Goal: Task Accomplishment & Management: Use online tool/utility

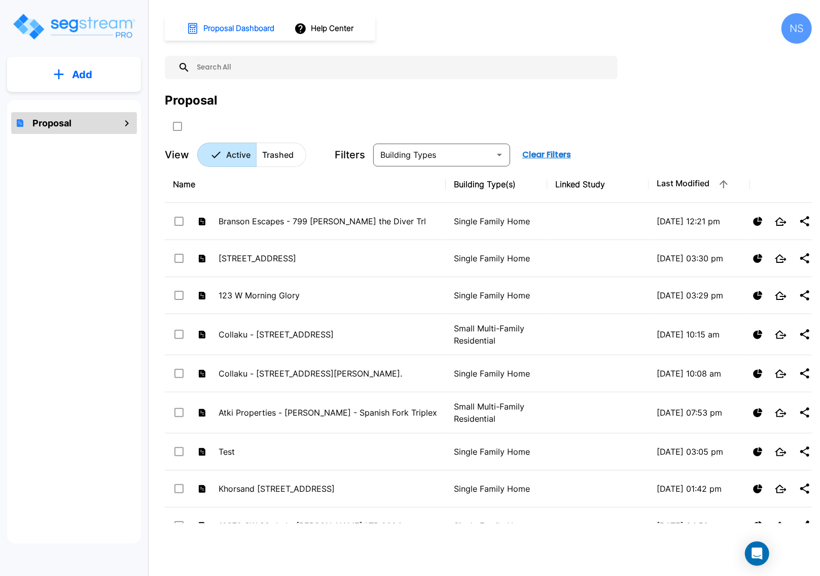
click at [76, 73] on p "Add" at bounding box center [82, 74] width 20 height 15
click at [76, 103] on p "Add Proposal" at bounding box center [80, 102] width 52 height 12
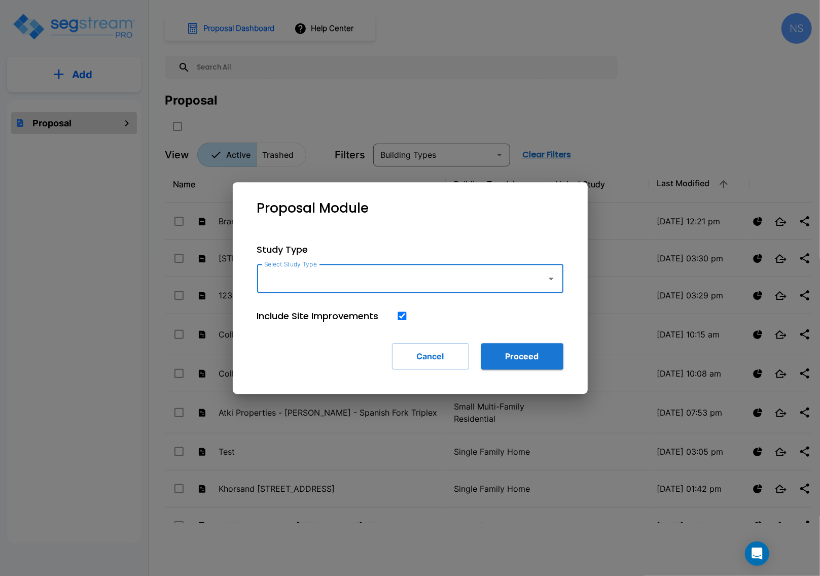
click at [548, 282] on icon "button" at bounding box center [551, 278] width 12 height 12
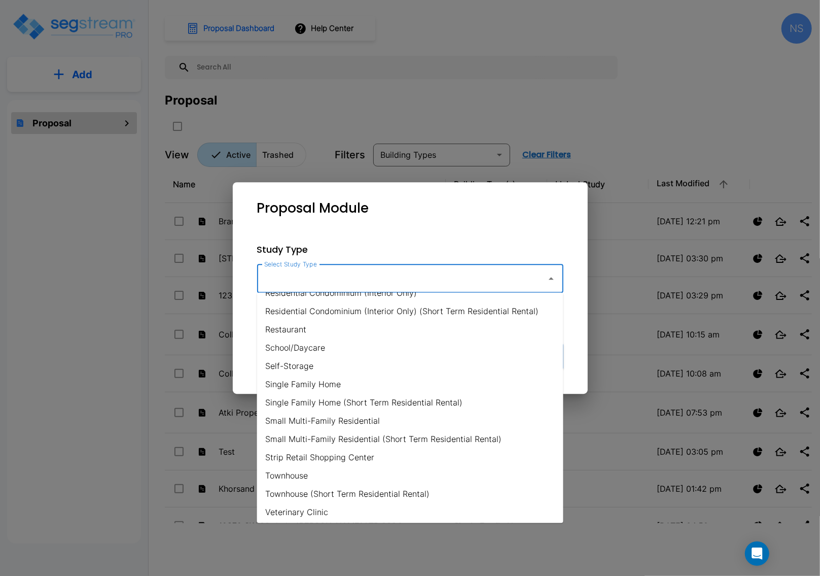
scroll to position [691, 0]
click at [287, 469] on li "Townhouse" at bounding box center [410, 473] width 306 height 18
type input "Townhouse"
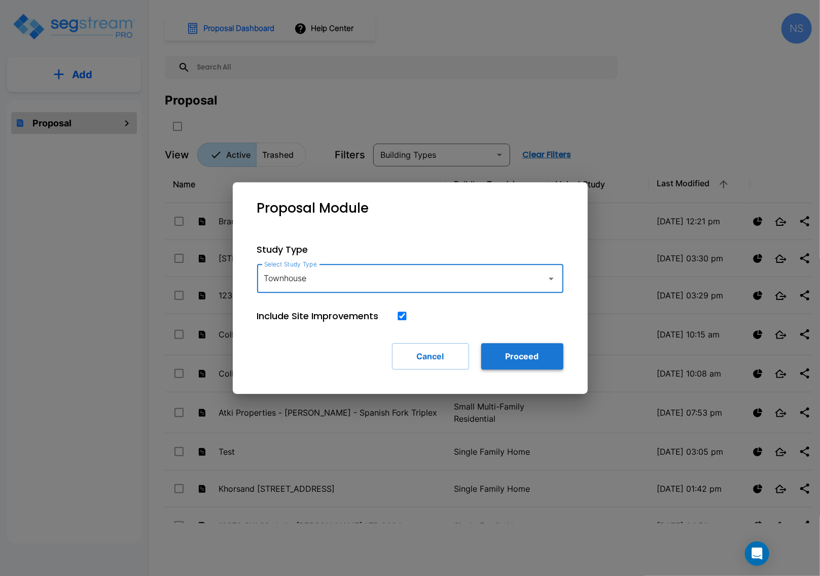
click at [524, 360] on button "Proceed" at bounding box center [522, 356] width 82 height 26
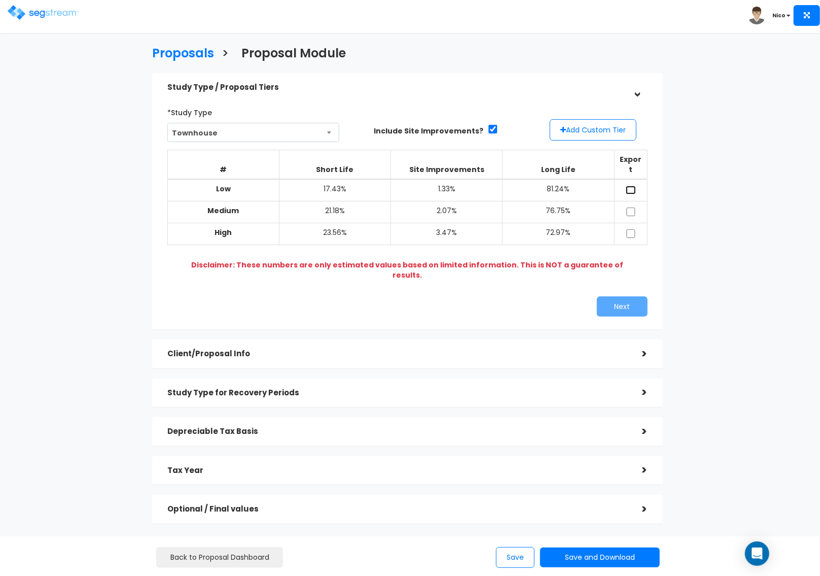
click at [630, 186] on input "checkbox" at bounding box center [631, 190] width 10 height 9
checkbox input "true"
click at [632, 207] on input "checkbox" at bounding box center [631, 211] width 10 height 9
checkbox input "true"
click at [631, 229] on input "checkbox" at bounding box center [631, 233] width 10 height 9
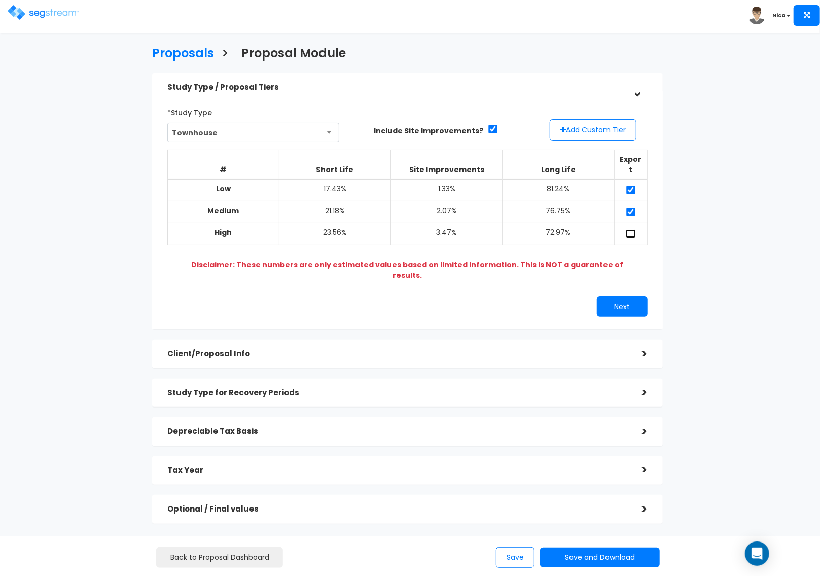
checkbox input "true"
click at [584, 128] on button "Add Custom Tier" at bounding box center [593, 129] width 87 height 21
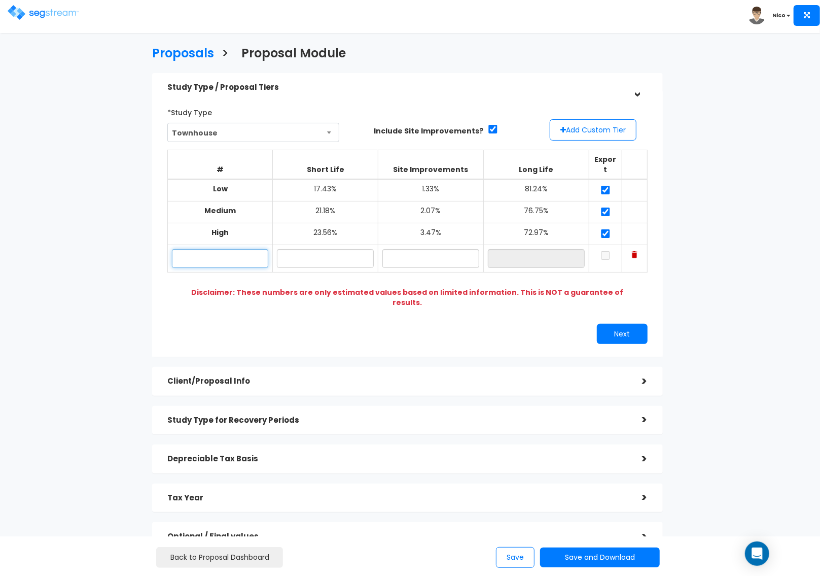
click at [209, 251] on input "text" at bounding box center [220, 258] width 97 height 19
click at [209, 251] on input "[PERSON_NAME] TH -" at bounding box center [220, 258] width 97 height 19
click at [242, 252] on input "[PERSON_NAME] TH -" at bounding box center [220, 258] width 97 height 19
type input "[PERSON_NAME] TH - STR 2025"
click at [334, 249] on input "text" at bounding box center [325, 258] width 97 height 19
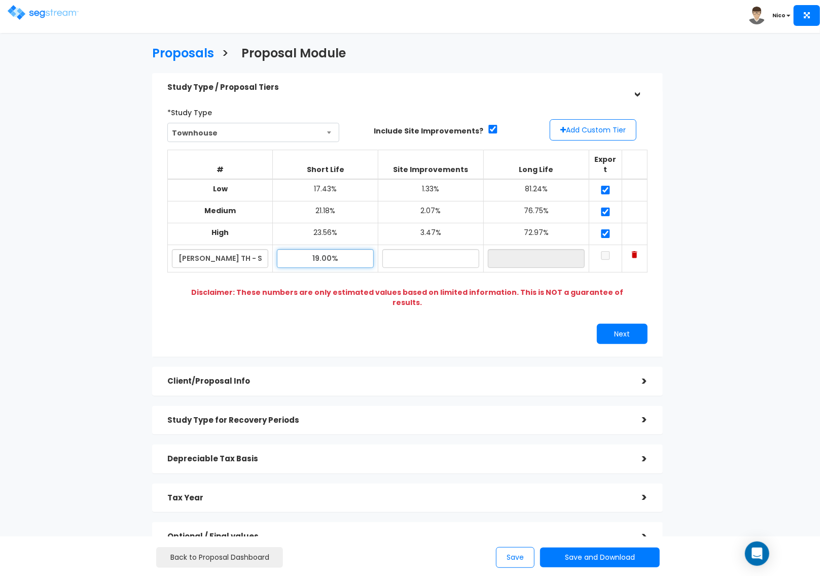
drag, startPoint x: 344, startPoint y: 255, endPoint x: 288, endPoint y: 254, distance: 55.8
click at [288, 254] on input "19.00%" at bounding box center [325, 258] width 97 height 19
type input "19.40%"
type input "0.09%"
type input "80.51%"
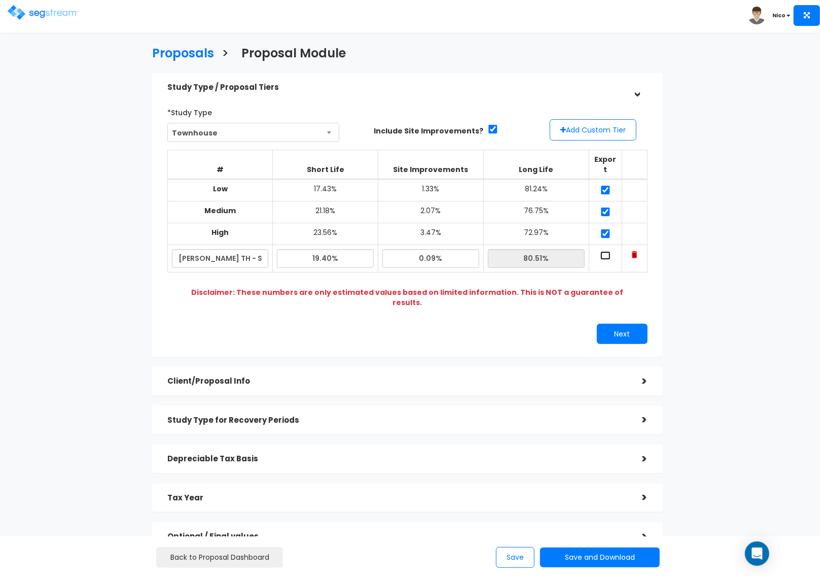
click at [605, 251] on input "checkbox" at bounding box center [605, 255] width 10 height 9
checkbox input "true"
click at [620, 324] on button "Next" at bounding box center [622, 334] width 51 height 20
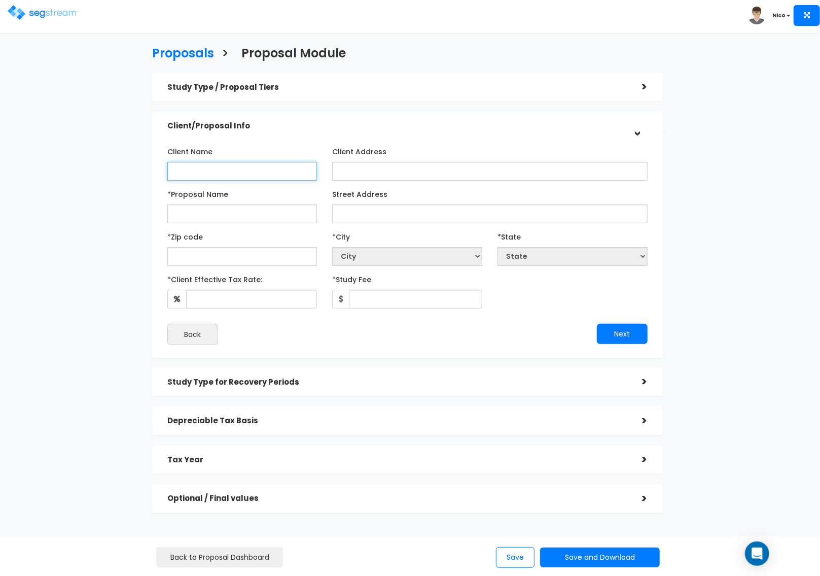
click at [216, 172] on input "Client Name" at bounding box center [242, 171] width 150 height 19
type input "[PERSON_NAME]"
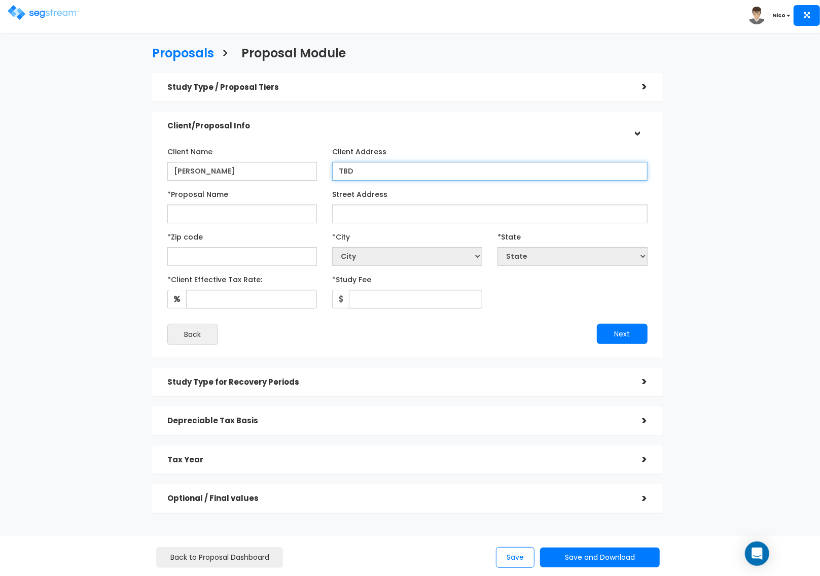
type input "TBD"
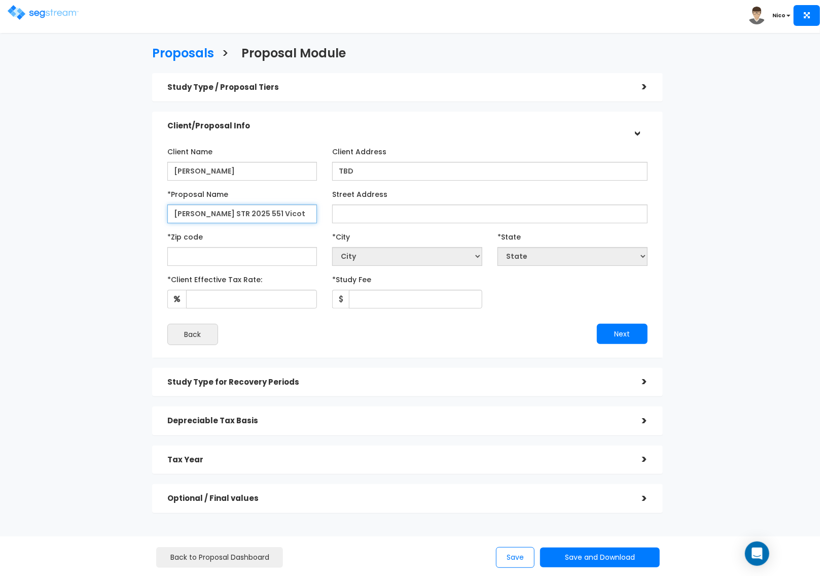
type input "[PERSON_NAME] STR 2025 551 Vicot"
click at [370, 213] on input "Street Address" at bounding box center [489, 213] width 315 height 19
type input "[STREET_ADDRESS]"
click at [201, 260] on input "text" at bounding box center [242, 256] width 150 height 19
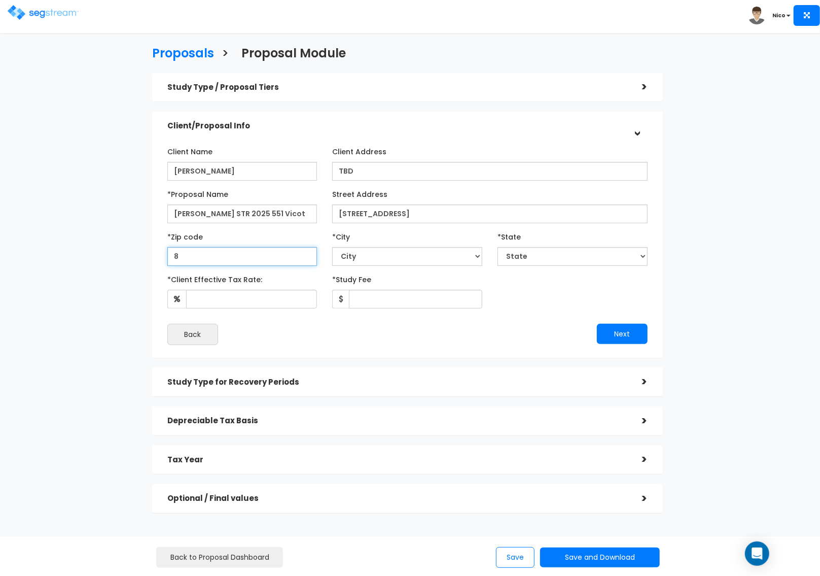
type input "80"
select select "CO"
type input "80524"
click at [503, 285] on div "*Client Effective Tax Rate: *Study Fee" at bounding box center [407, 290] width 495 height 38
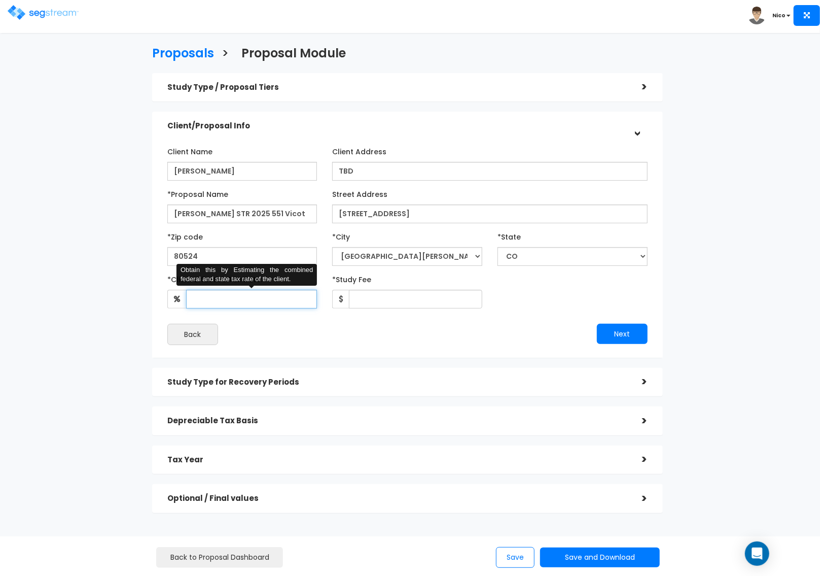
click at [235, 300] on input "*Client Effective Tax Rate:" at bounding box center [251, 299] width 131 height 19
type input "32"
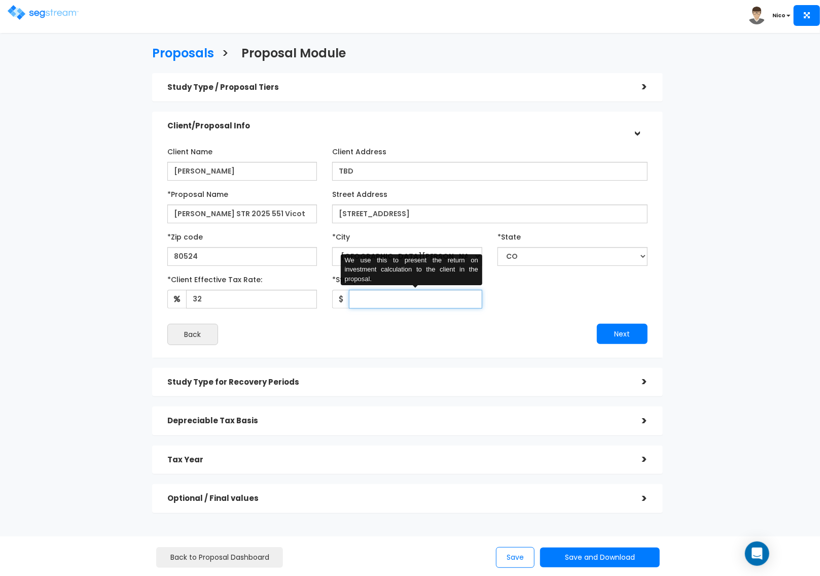
click at [377, 298] on input "*Study Fee" at bounding box center [415, 299] width 133 height 19
type input "3"
type input "3,097"
click at [334, 328] on div "Back" at bounding box center [283, 334] width 247 height 21
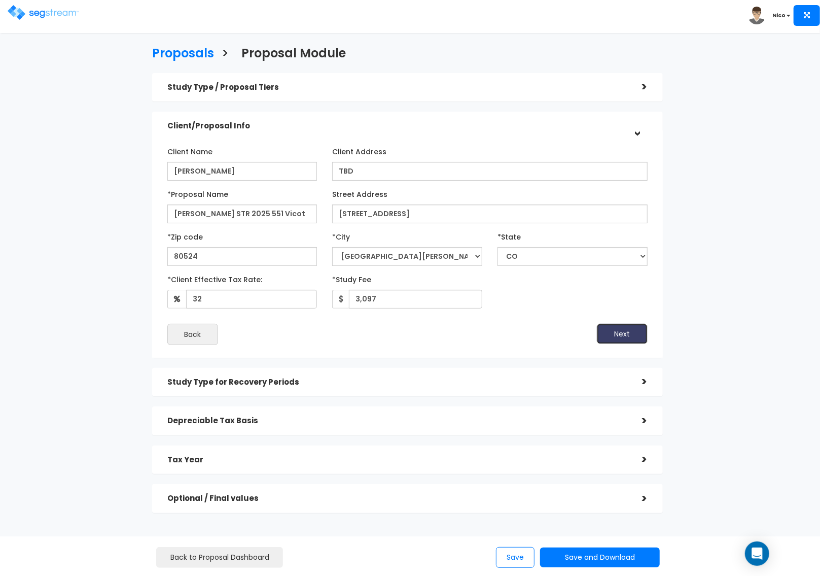
click at [623, 339] on button "Next" at bounding box center [622, 334] width 51 height 20
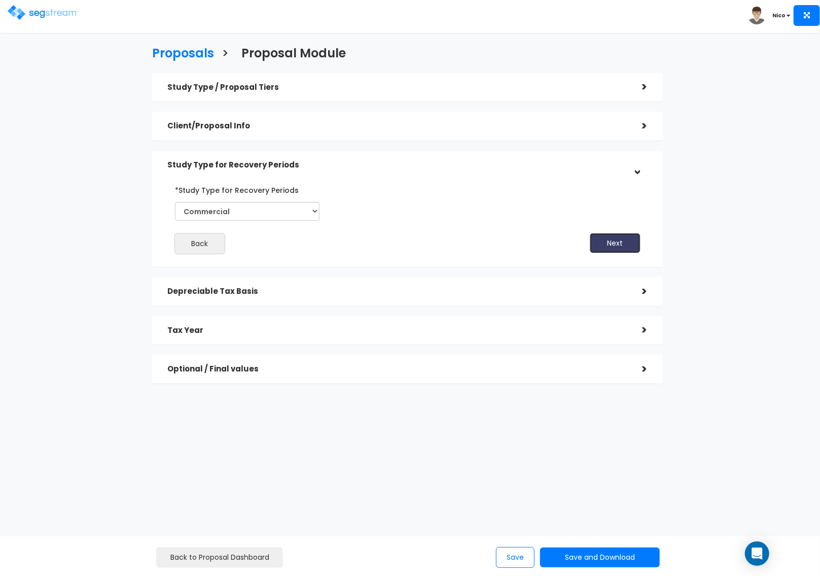
click at [606, 239] on button "Next" at bounding box center [615, 243] width 51 height 20
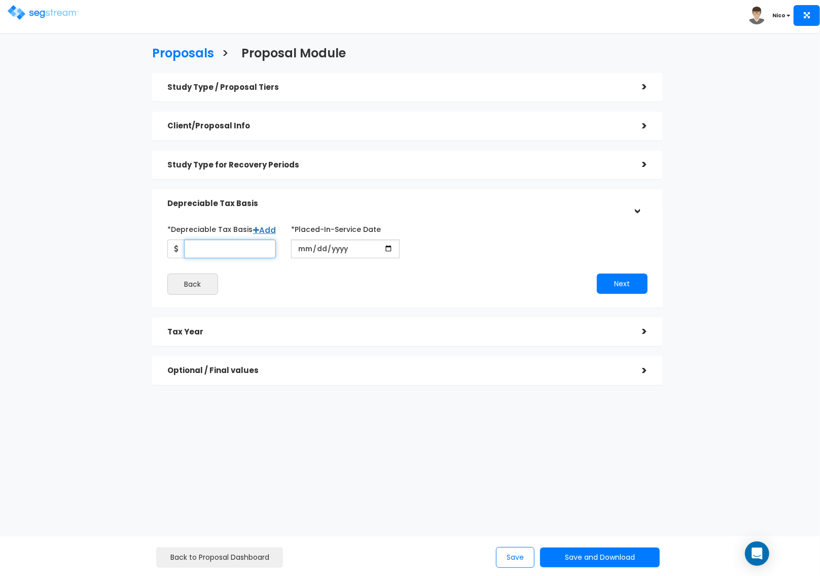
click at [198, 249] on input "*Depreciable Tax Basis" at bounding box center [230, 248] width 92 height 19
type input "366,600"
click at [452, 274] on div "Next" at bounding box center [530, 283] width 247 height 20
click at [304, 251] on input "date" at bounding box center [345, 248] width 109 height 19
type input "0001-10-10"
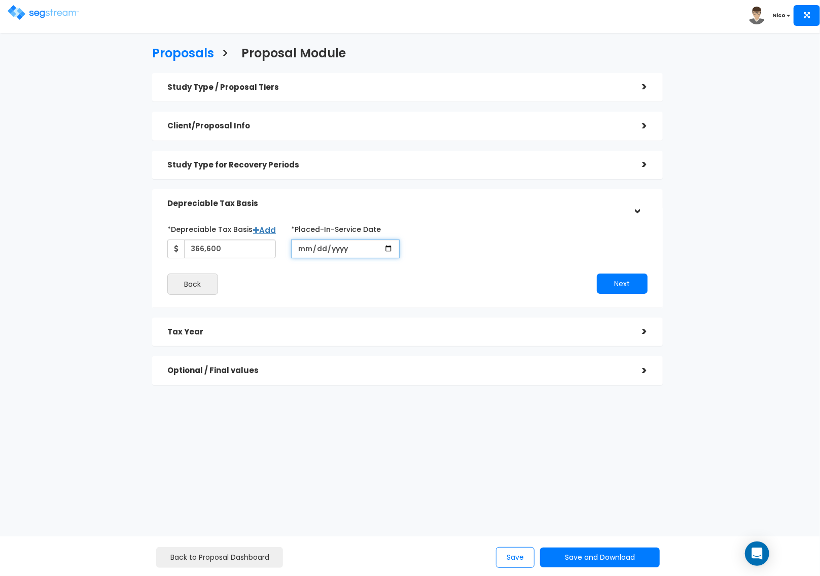
click at [303, 249] on input "date" at bounding box center [345, 248] width 109 height 19
type input "[DATE]"
click at [355, 273] on div "Back" at bounding box center [283, 283] width 247 height 21
click at [427, 249] on input "*Purchase/Contract Date" at bounding box center [469, 248] width 109 height 19
type input "[DATE]"
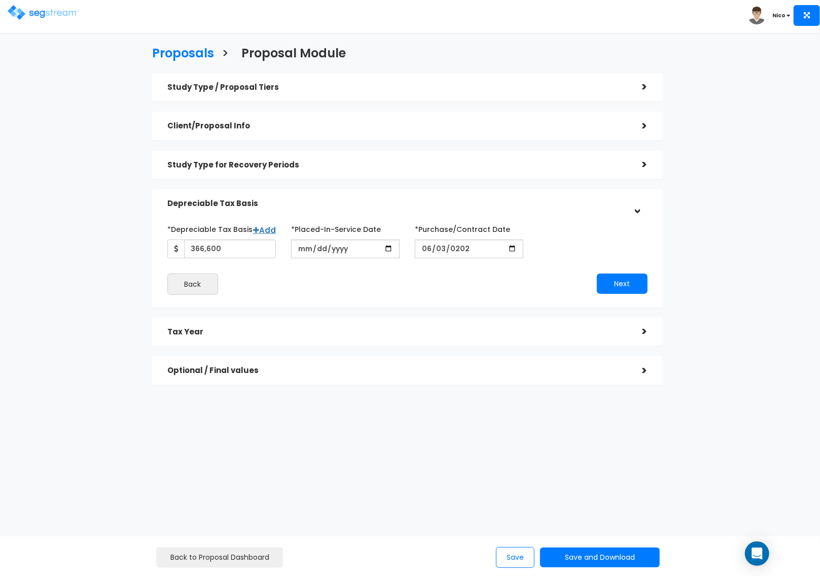
click at [432, 290] on div "Next" at bounding box center [530, 283] width 247 height 20
click at [620, 293] on button "Next" at bounding box center [622, 283] width 51 height 20
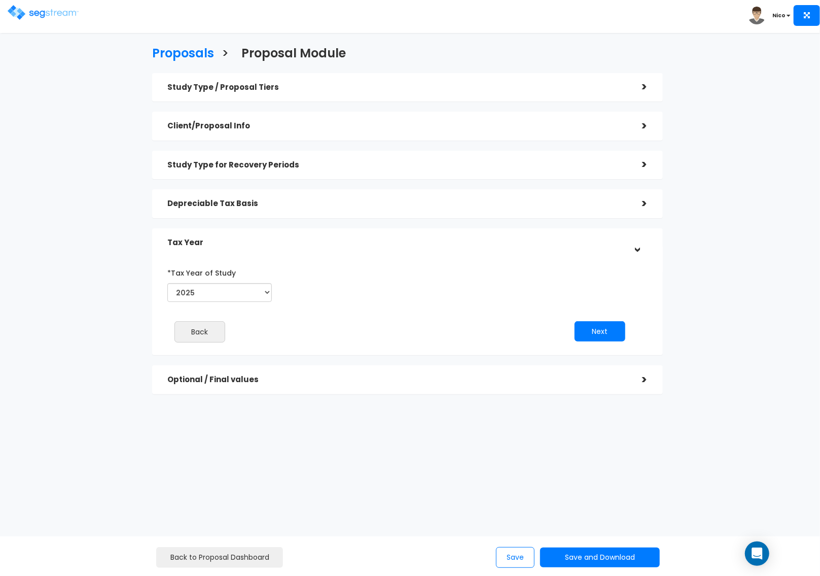
click at [320, 271] on div "*Tax Year of Study 2025 2026 Prior Accumulated Depreciation" at bounding box center [400, 285] width 480 height 42
click at [618, 332] on button "Next" at bounding box center [600, 331] width 51 height 20
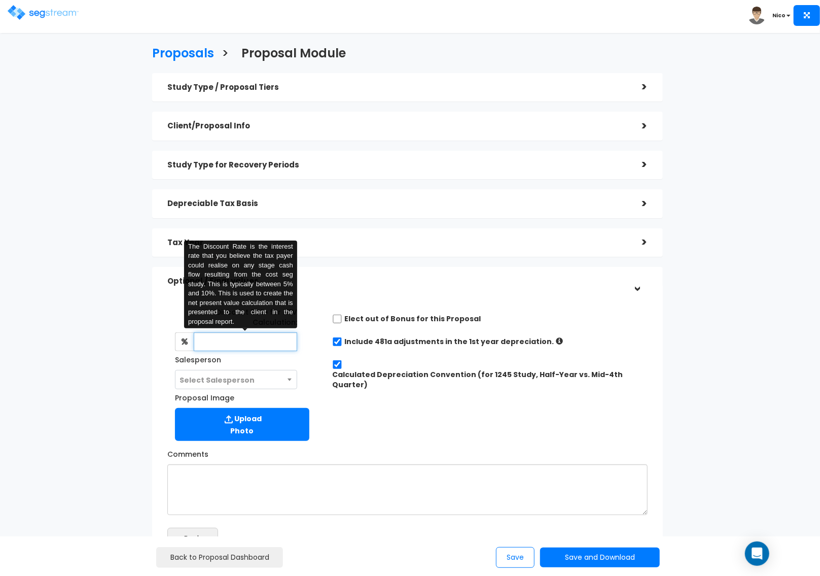
click at [230, 332] on input "text" at bounding box center [245, 341] width 103 height 19
type input "8"
click at [319, 333] on div "Discount Rate for NPV Calculation: 8 The Discount Rate is the interest rate tha…" at bounding box center [242, 374] width 165 height 142
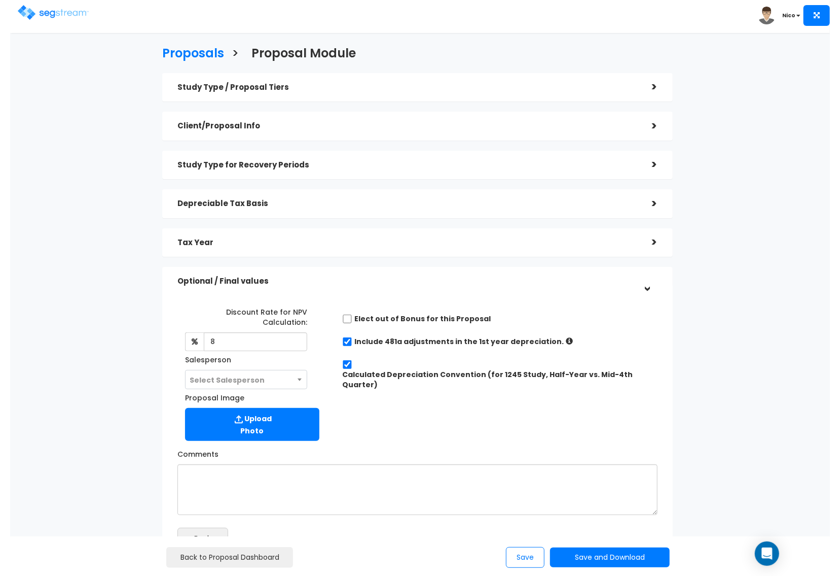
scroll to position [63, 0]
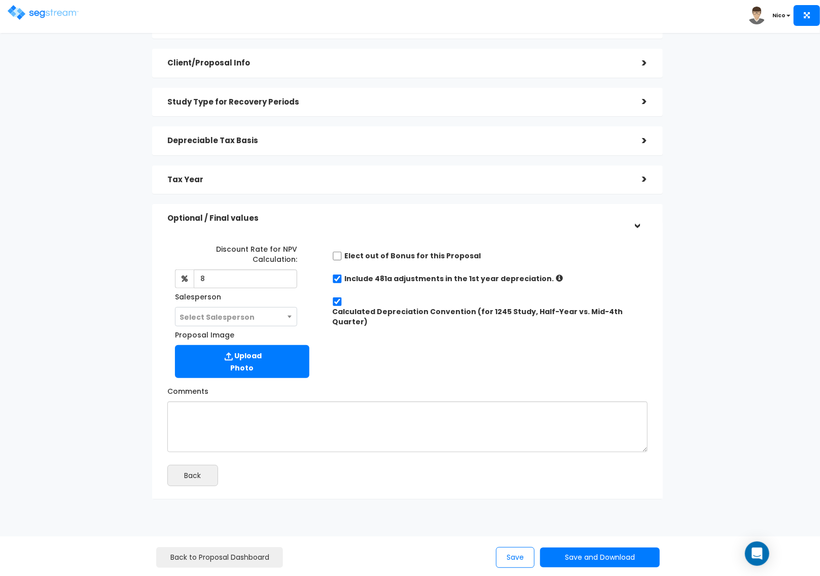
click at [272, 307] on span "Select Salesperson" at bounding box center [235, 316] width 121 height 19
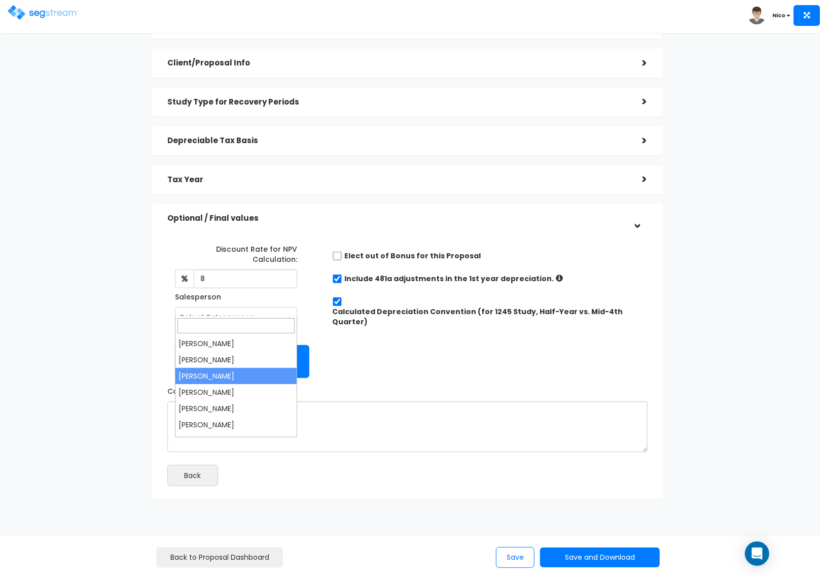
select select "173"
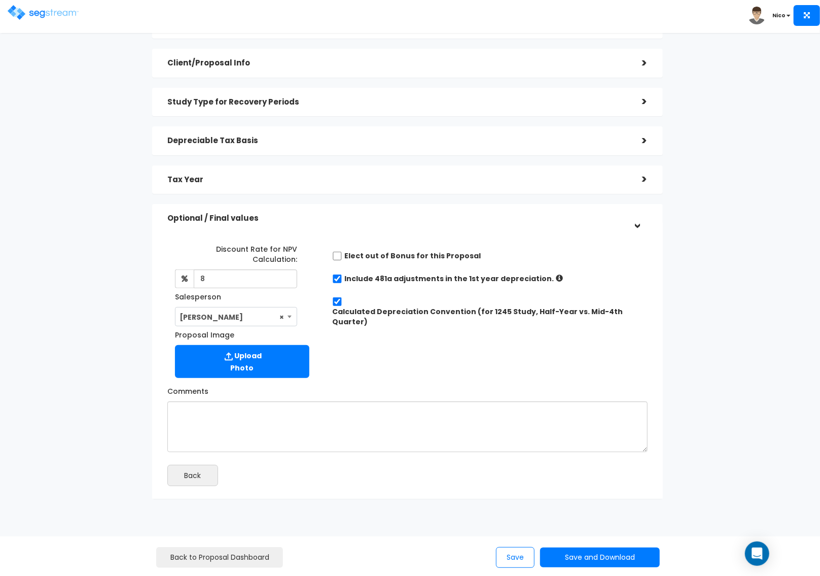
click at [379, 337] on div "Discount Rate for NPV Calculation: 8 Salesperson Select Salesperson × Proposal …" at bounding box center [407, 308] width 495 height 147
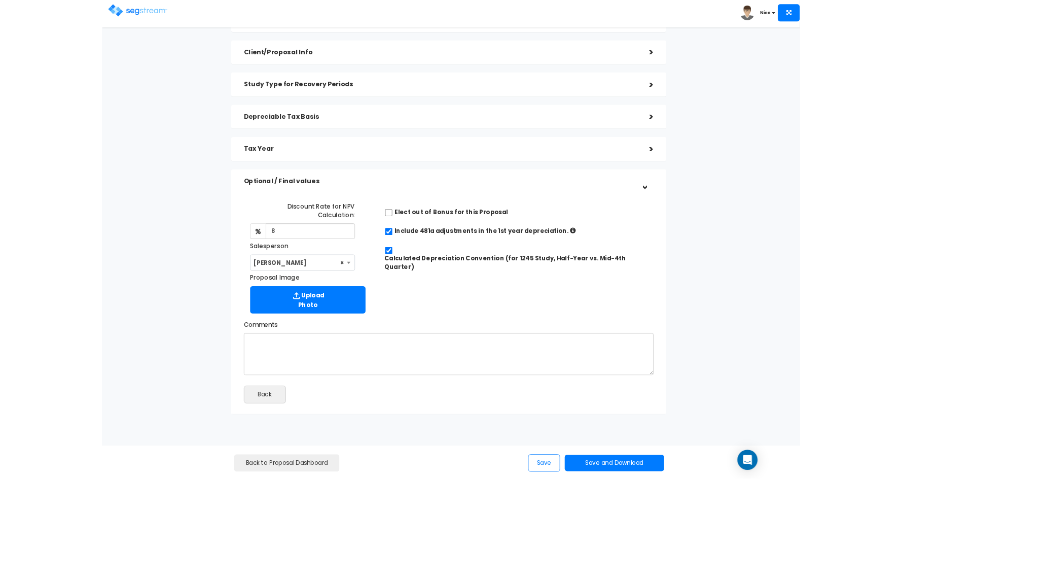
scroll to position [61, 0]
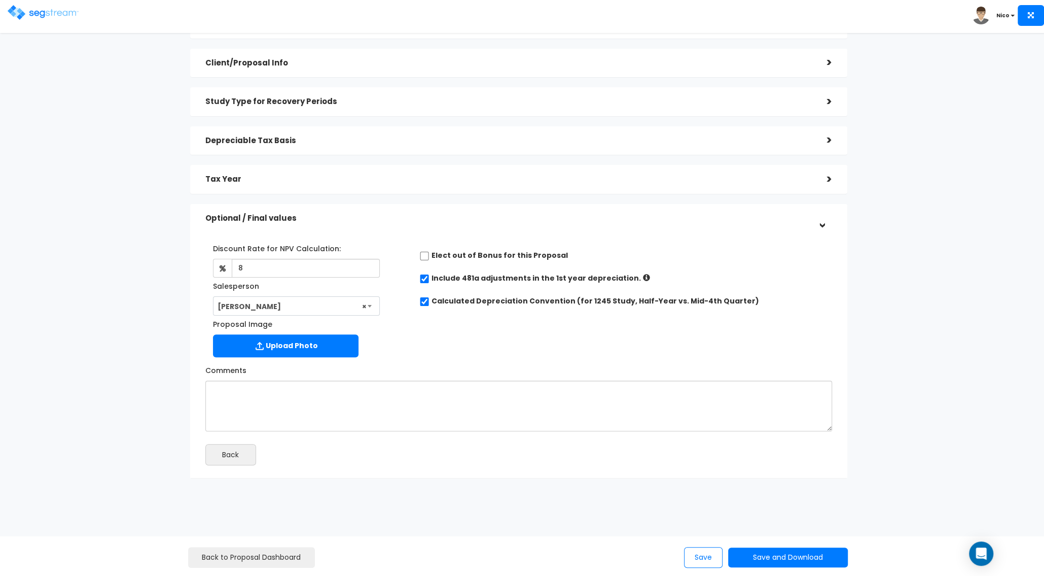
click at [171, 296] on div "Proposals > Proposal Module Study Type / Proposal Tiers > *Study Type Townhouse…" at bounding box center [518, 233] width 857 height 705
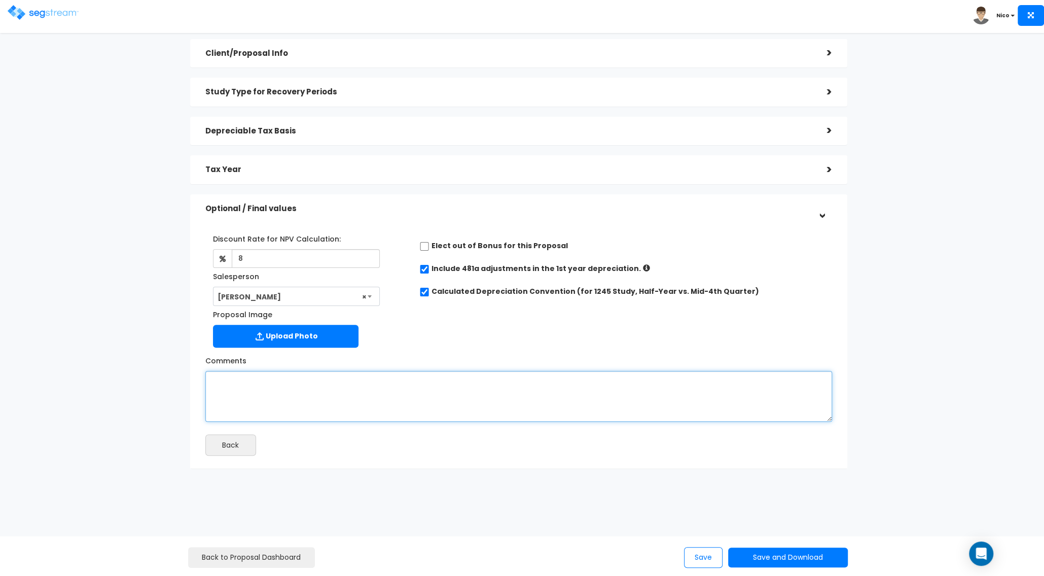
click at [261, 381] on textarea "Comments" at bounding box center [518, 396] width 627 height 51
type textarea "22% Land Value Per County Records."
click at [303, 443] on div "Back" at bounding box center [358, 444] width 321 height 21
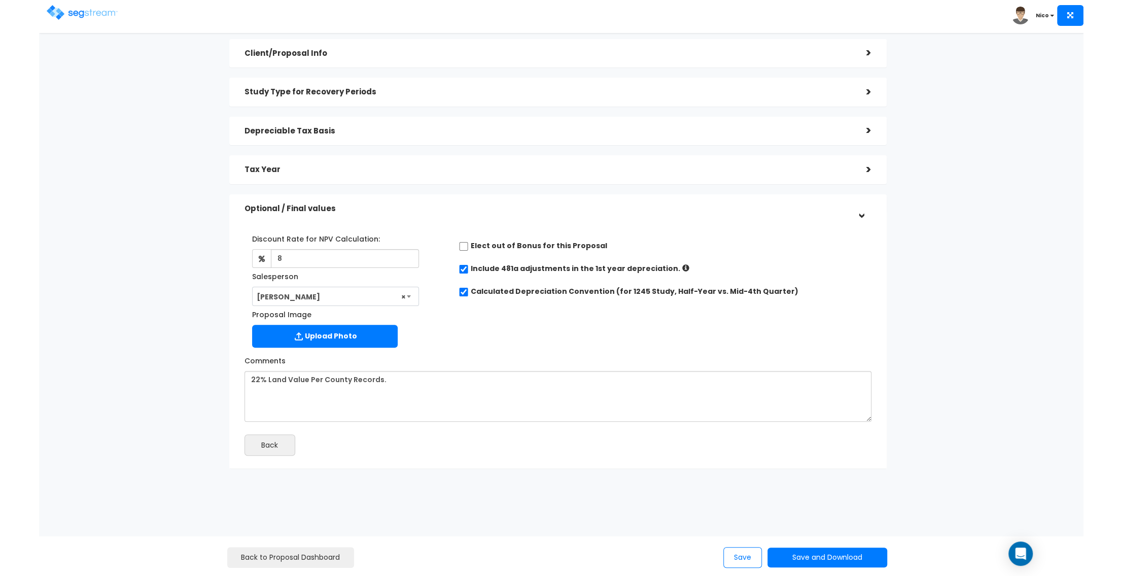
scroll to position [69, 0]
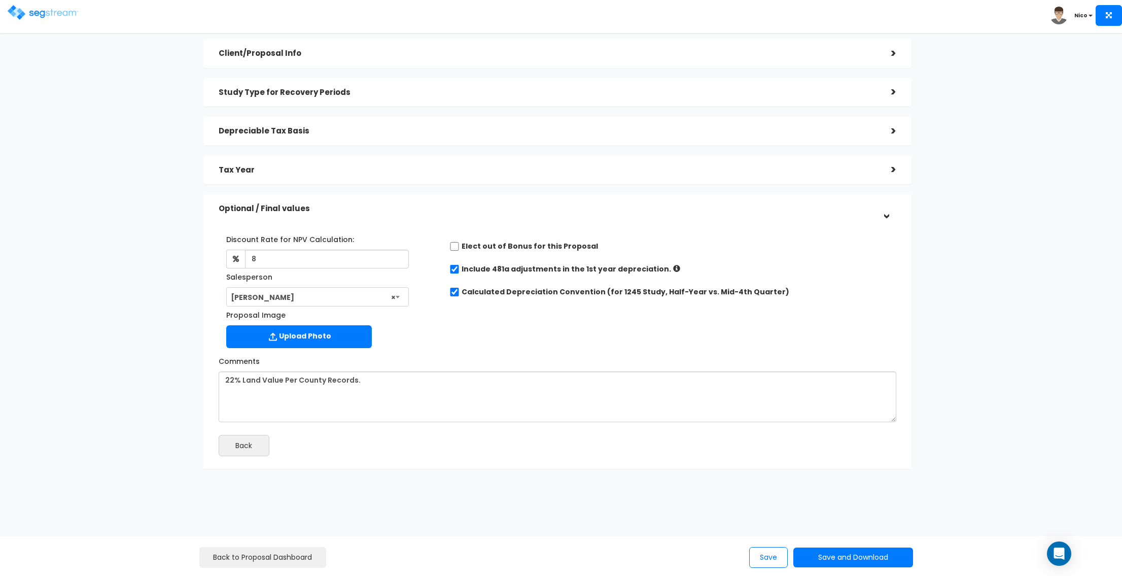
click at [437, 354] on div "Comments 22% Land Value Per County Records." at bounding box center [557, 386] width 693 height 69
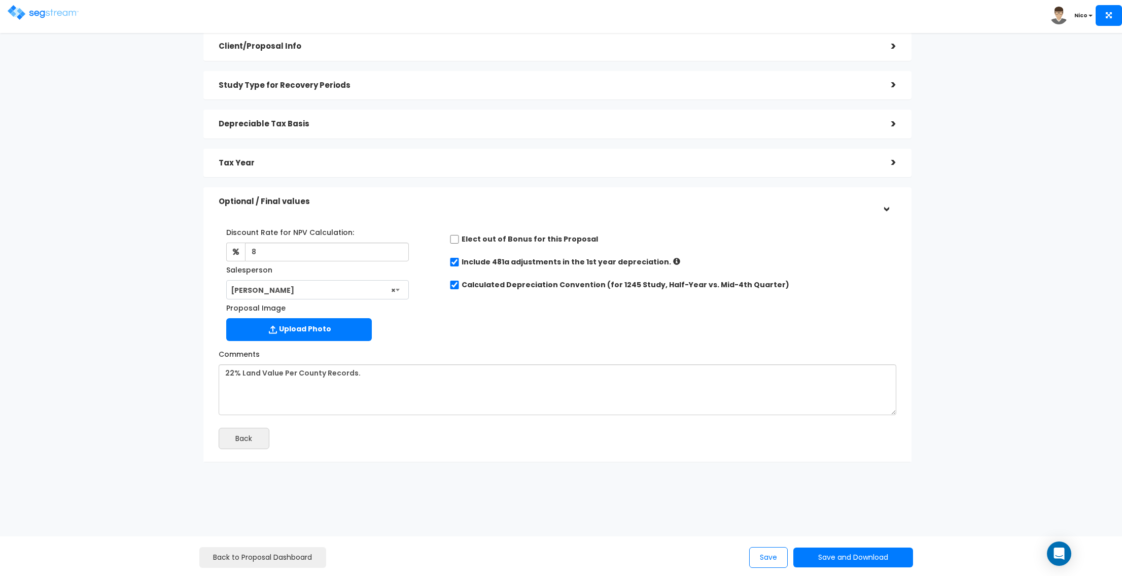
click at [471, 327] on div "Discount Rate for NPV Calculation: 8 Salesperson Select Salesperson × Proposal …" at bounding box center [557, 282] width 693 height 127
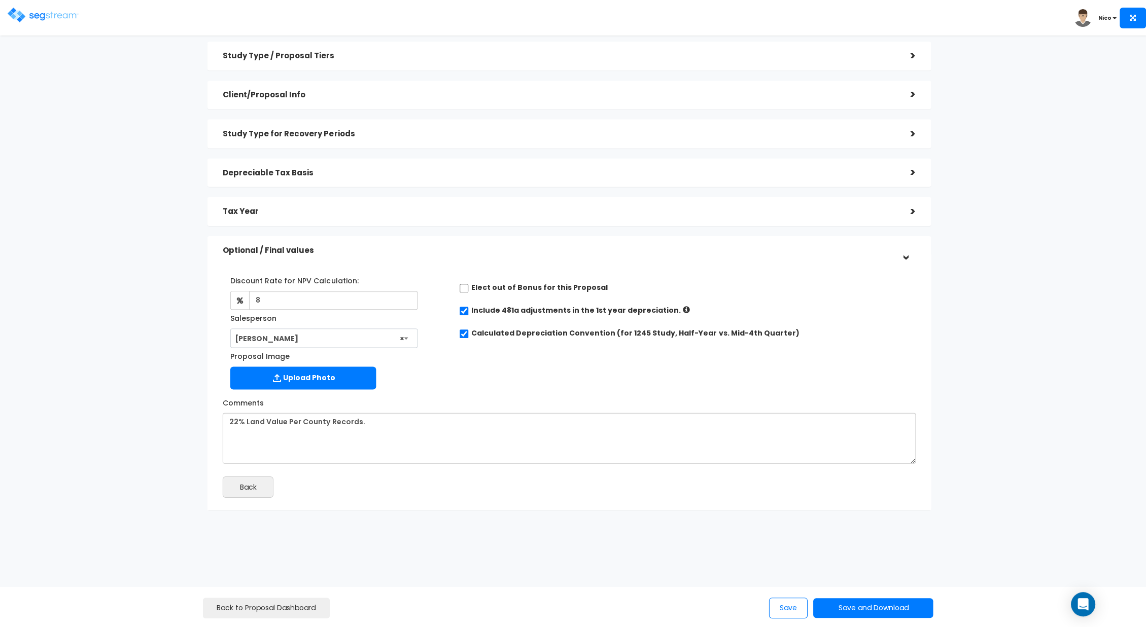
scroll to position [24, 0]
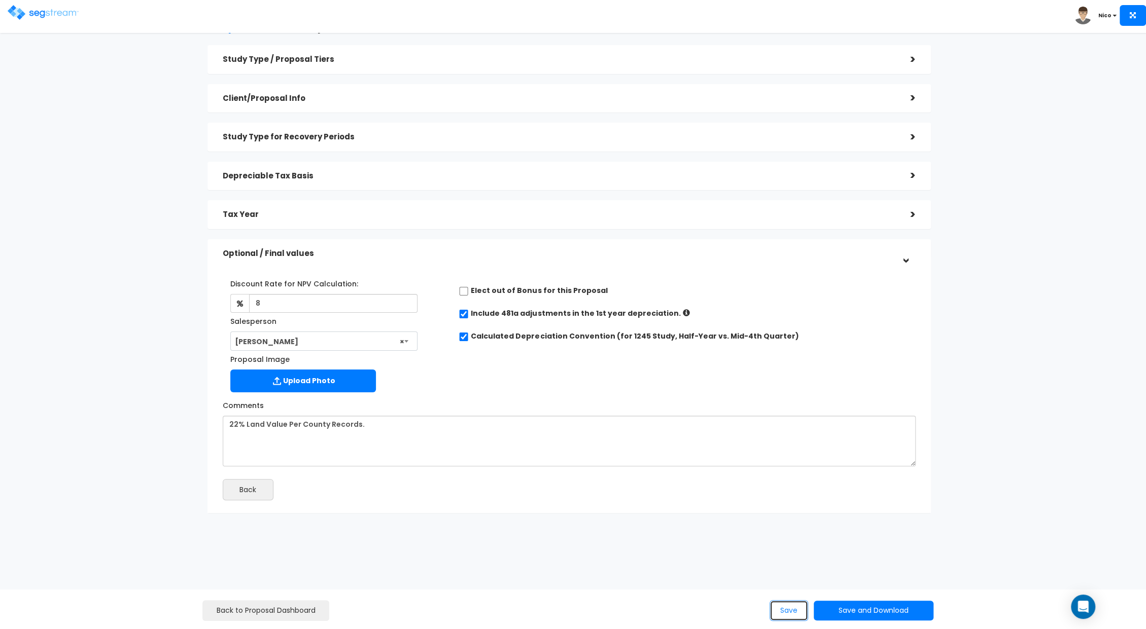
click at [782, 575] on button "Save" at bounding box center [788, 610] width 39 height 21
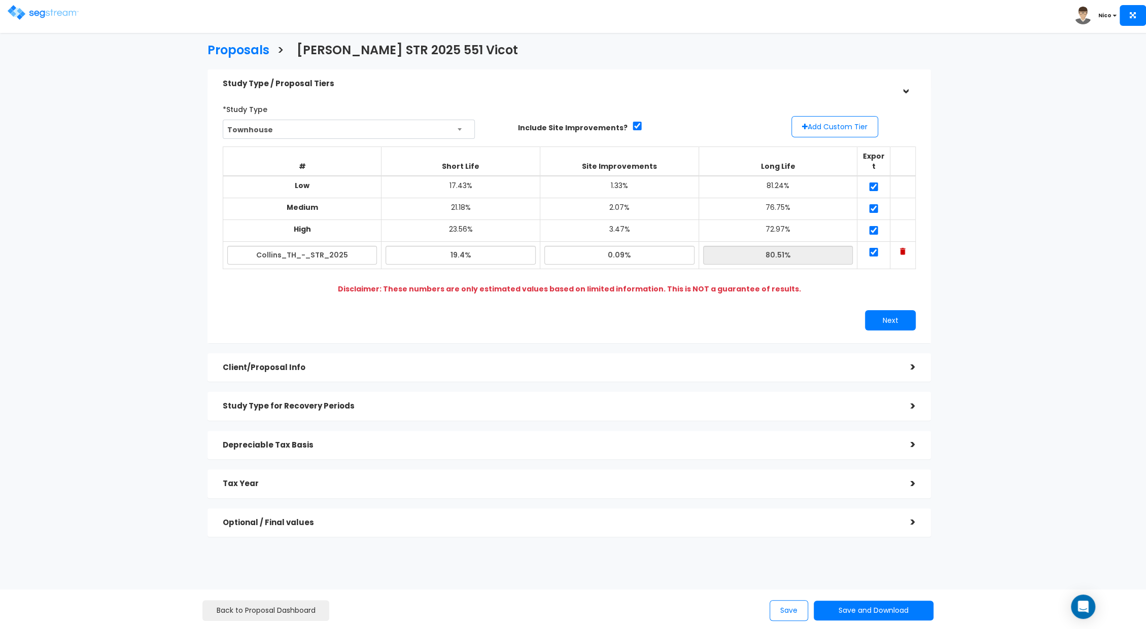
click at [992, 262] on div "Proposals > Thomas Collins STR 2025 551 Vicot Study Type / Proposal Tiers > *St…" at bounding box center [569, 293] width 942 height 723
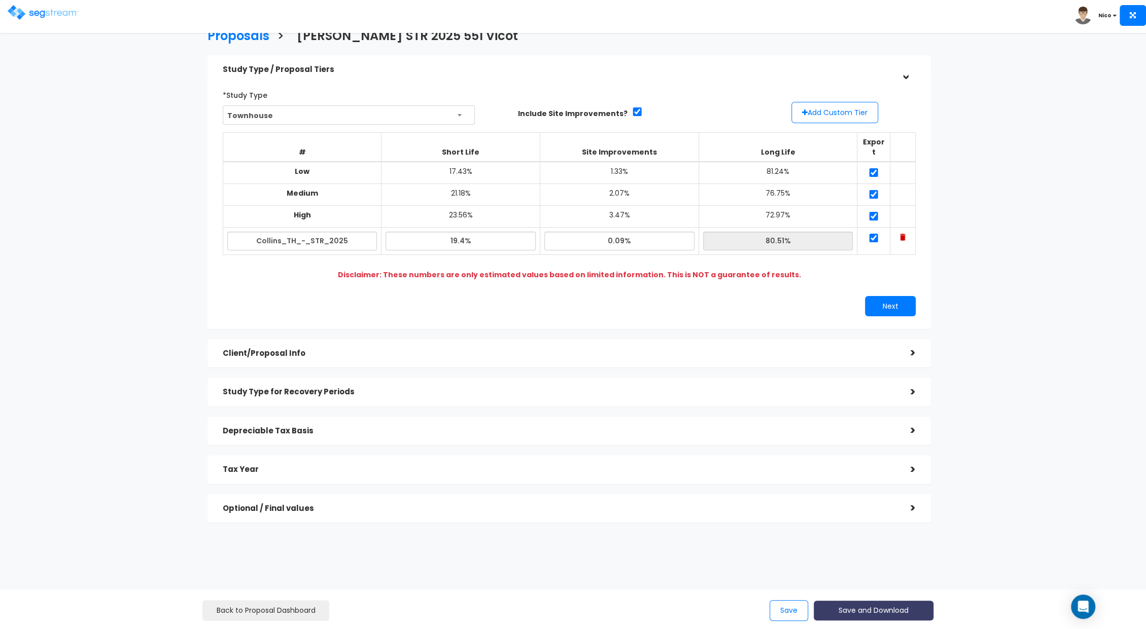
click at [869, 613] on button "Save and Download" at bounding box center [873, 611] width 120 height 20
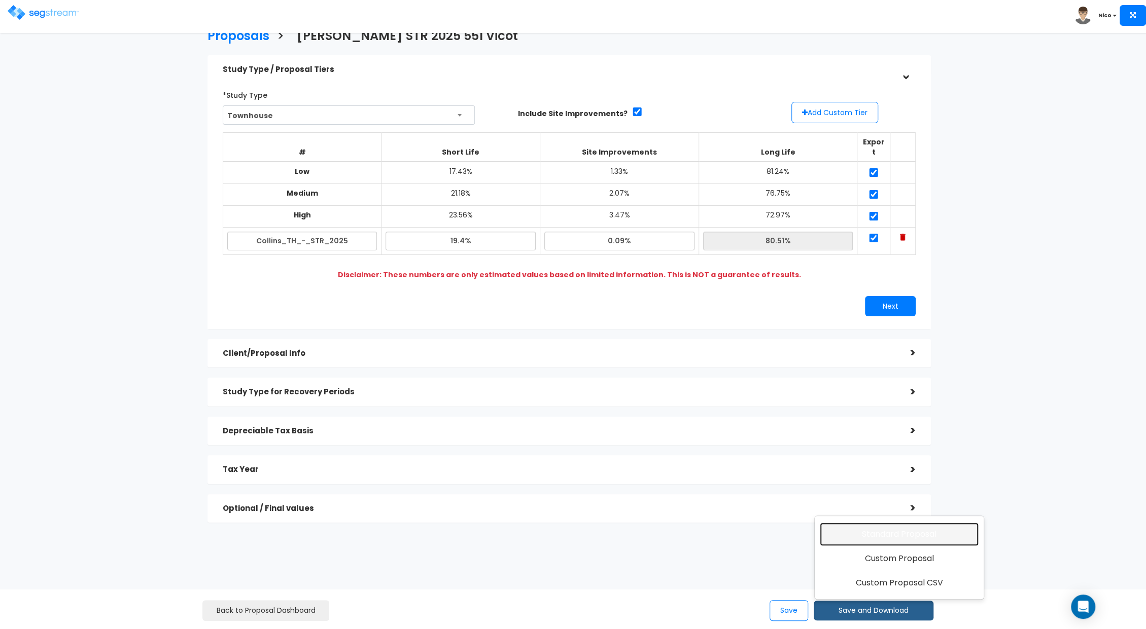
click at [881, 535] on link "Standard Proposal" at bounding box center [898, 534] width 159 height 23
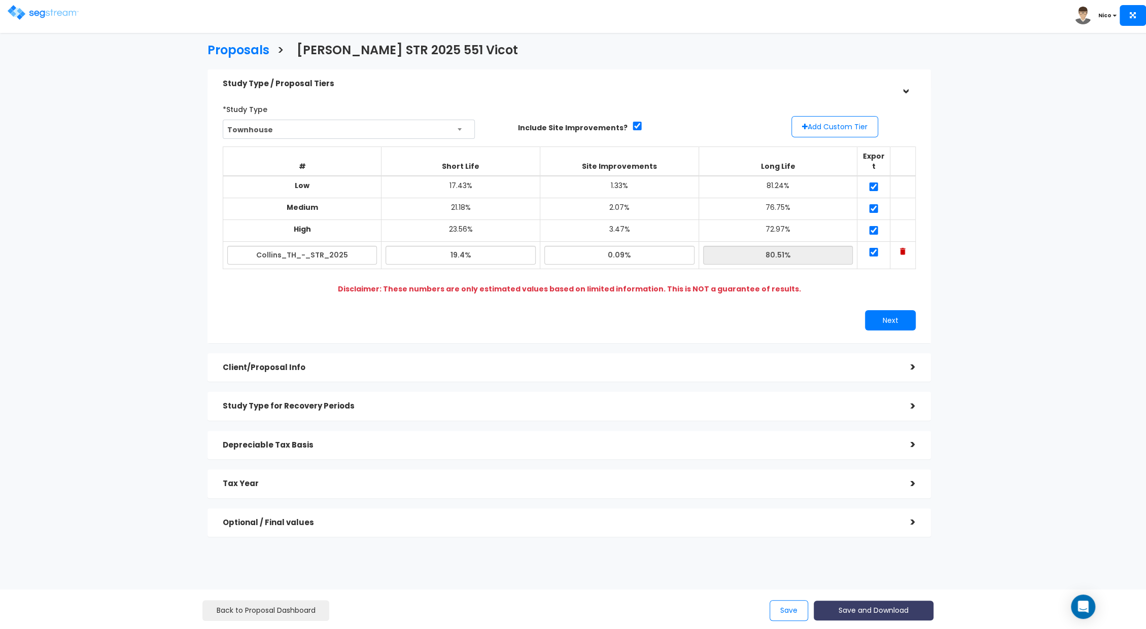
click at [864, 608] on button "Save and Download" at bounding box center [873, 611] width 120 height 20
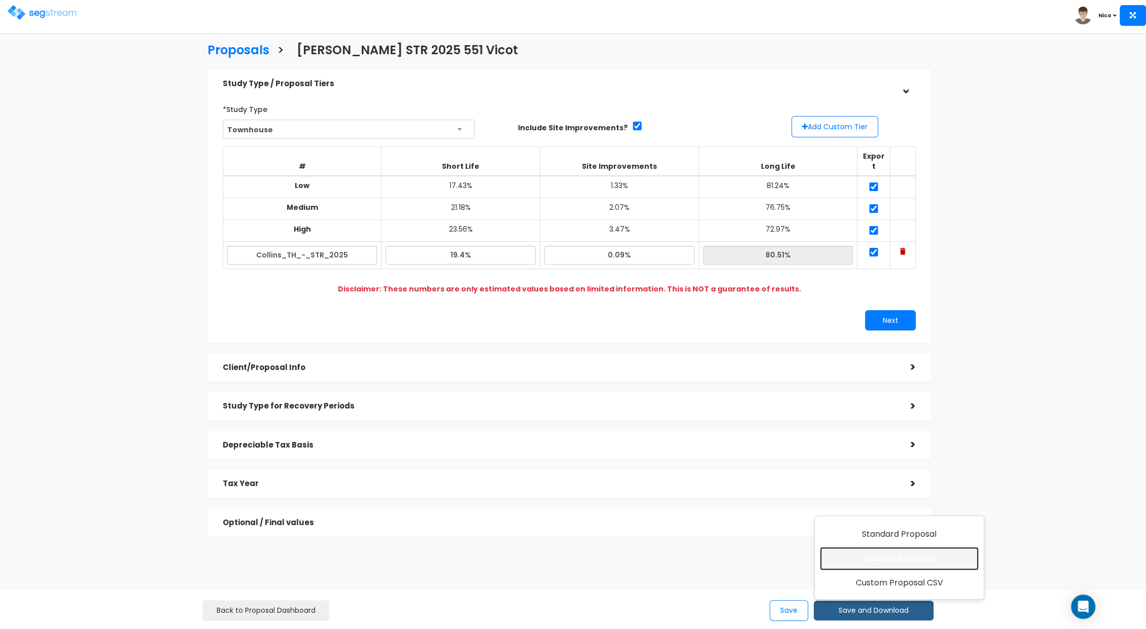
click at [881, 561] on link "Custom Proposal" at bounding box center [898, 558] width 159 height 23
